Goal: Task Accomplishment & Management: Manage account settings

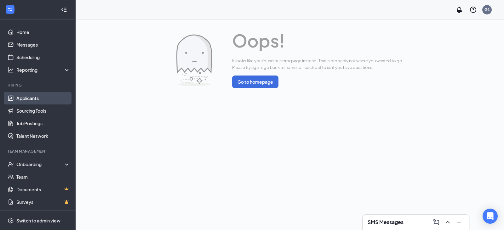
click at [34, 102] on link "Applicants" at bounding box center [43, 98] width 54 height 13
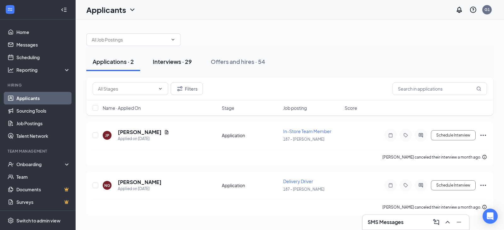
click at [167, 63] on div "Interviews · 29" at bounding box center [172, 62] width 39 height 8
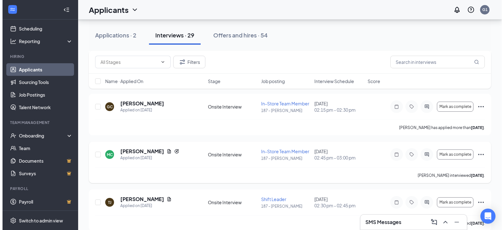
scroll to position [158, 0]
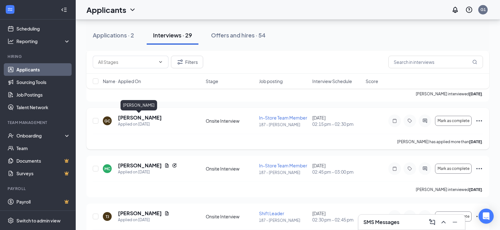
click at [139, 116] on h5 "[PERSON_NAME]" at bounding box center [140, 117] width 44 height 7
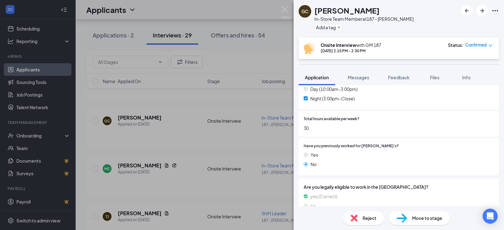
scroll to position [253, 0]
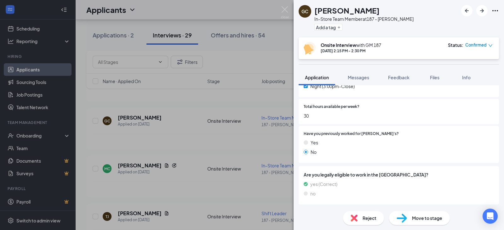
click at [195, 153] on div "GC [PERSON_NAME] In-Store Team Member at 187 - [PERSON_NAME] Add a tag Onsite I…" at bounding box center [252, 115] width 504 height 230
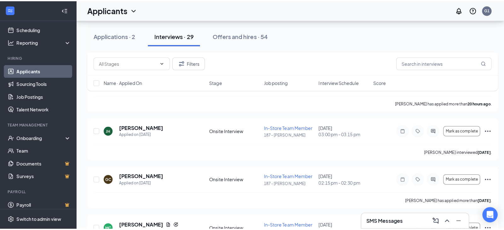
scroll to position [95, 0]
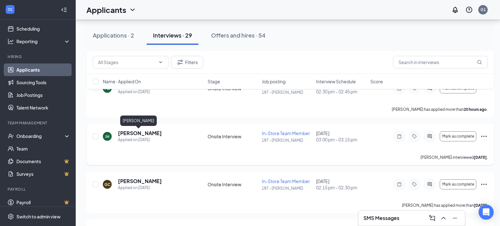
click at [130, 133] on h5 "[PERSON_NAME]" at bounding box center [140, 133] width 44 height 7
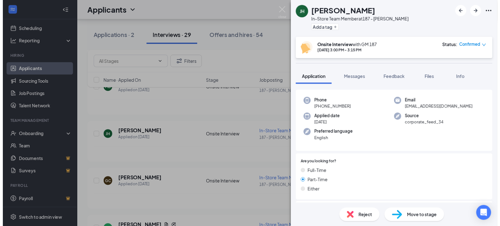
scroll to position [39, 0]
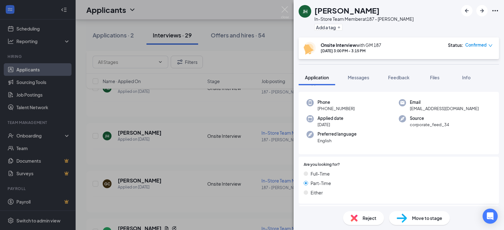
click at [256, 167] on div "[PERSON_NAME] [PERSON_NAME] In-Store Team Member at 187 - [PERSON_NAME] Add a t…" at bounding box center [252, 115] width 504 height 230
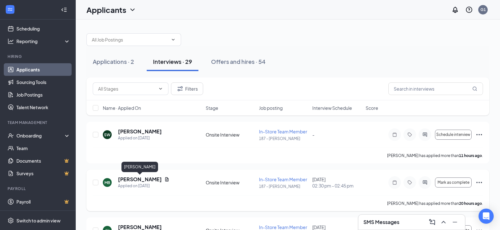
click at [121, 178] on h5 "[PERSON_NAME]" at bounding box center [140, 179] width 44 height 7
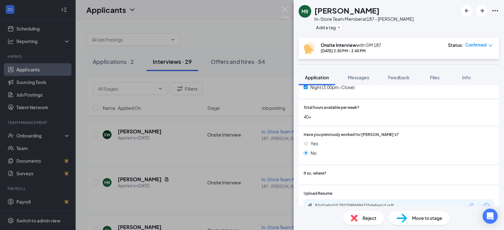
scroll to position [284, 0]
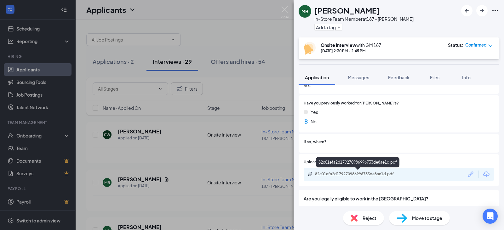
click at [317, 177] on div "82c01efa2d179270986996733de8ae1d.pdf" at bounding box center [359, 175] width 102 height 6
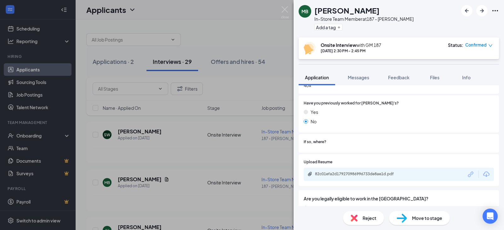
click at [143, 168] on div "MB [PERSON_NAME] In-Store Team Member at 187 - [PERSON_NAME] Add a tag Onsite I…" at bounding box center [252, 115] width 504 height 230
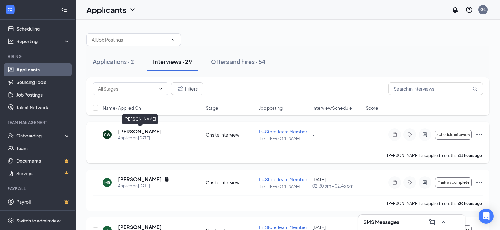
click at [151, 134] on h5 "[PERSON_NAME]" at bounding box center [140, 131] width 44 height 7
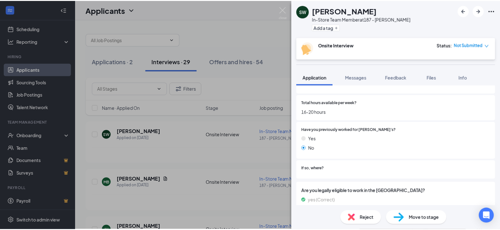
scroll to position [242, 0]
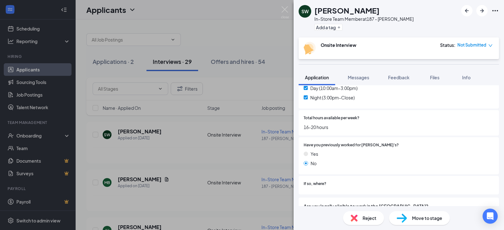
click at [233, 172] on div "SW [PERSON_NAME] In-Store Team Member at 187 - [PERSON_NAME] Add a tag Onsite I…" at bounding box center [252, 115] width 504 height 230
